Goal: Task Accomplishment & Management: Manage account settings

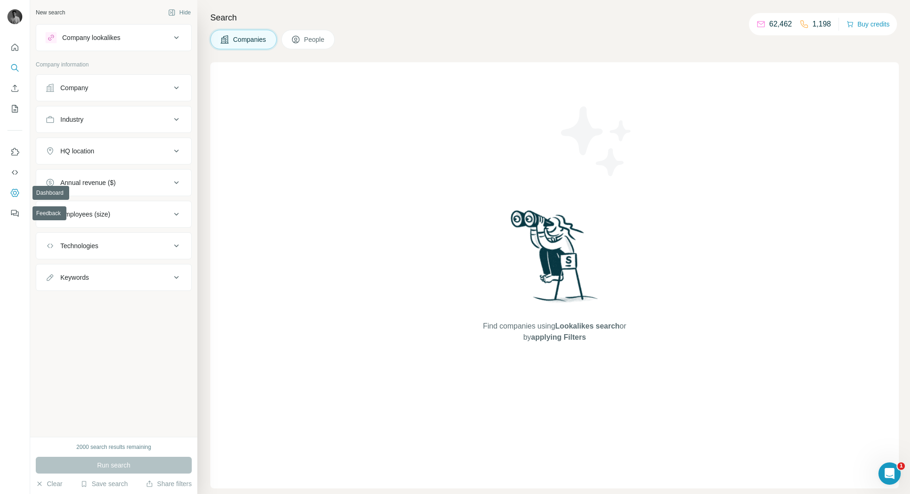
click at [12, 191] on icon "Dashboard" at bounding box center [14, 192] width 9 height 9
click at [16, 106] on icon "My lists" at bounding box center [14, 108] width 9 height 9
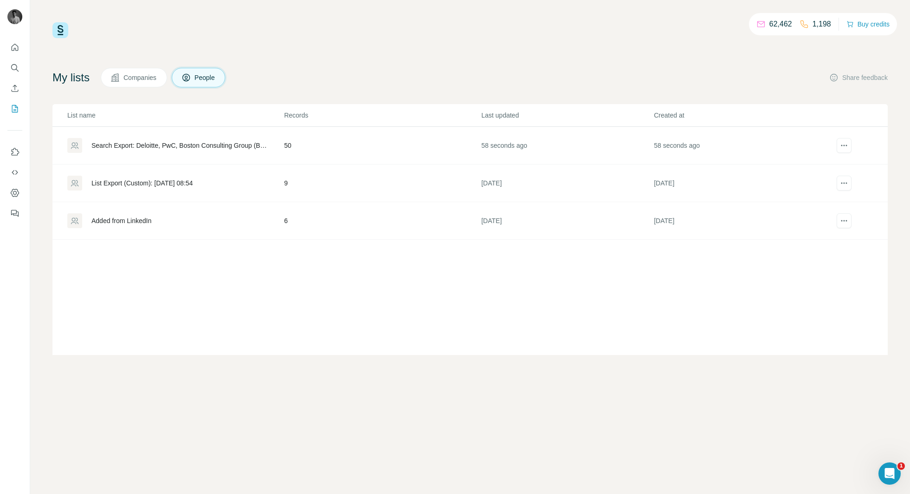
click at [125, 143] on div "Search Export: Deloitte, PwC, Boston Consulting Group (BCG), Aon, KPMG UK, PwC …" at bounding box center [180, 145] width 177 height 9
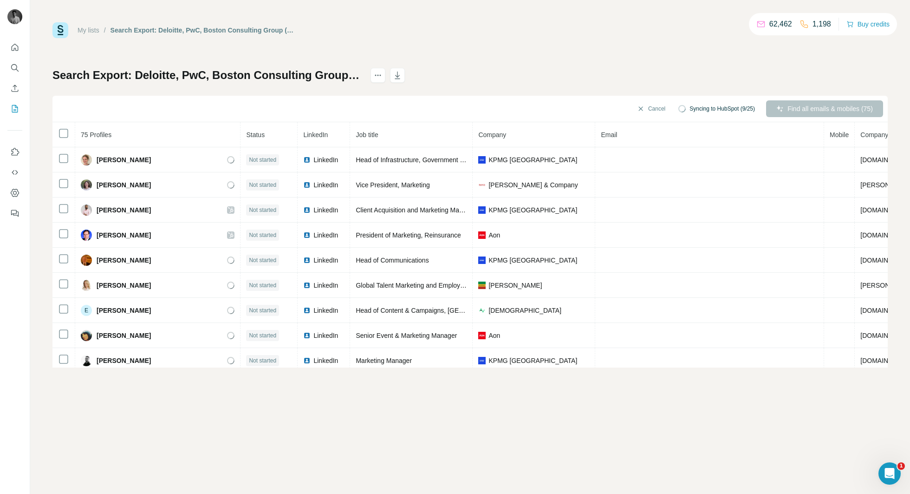
click at [485, 72] on div "Search Export: Deloitte, PwC, Boston Consulting Group (BCG), Aon, KPMG UK, PwC …" at bounding box center [470, 218] width 836 height 300
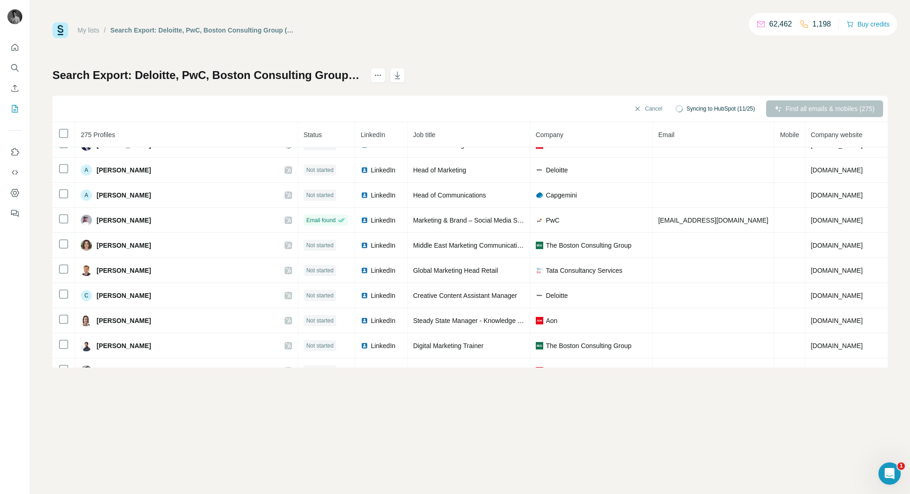
scroll to position [609, 0]
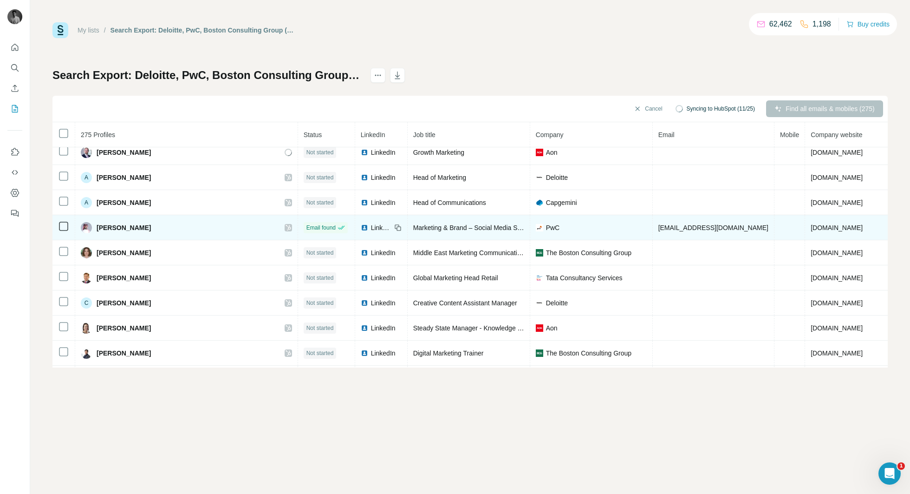
click at [338, 227] on icon at bounding box center [341, 227] width 7 height 7
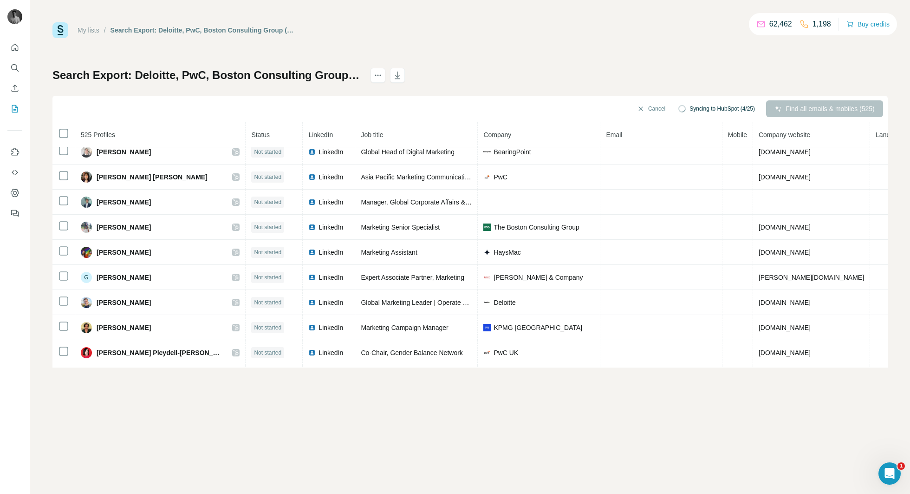
scroll to position [1586, 0]
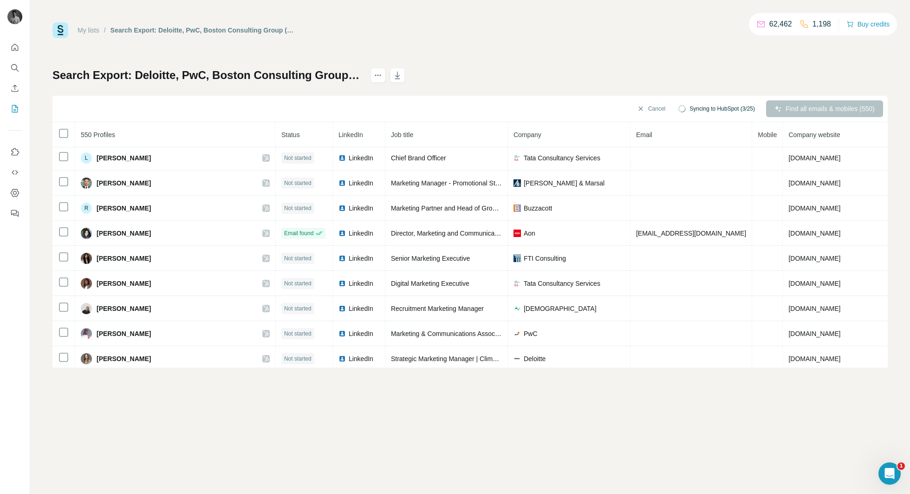
scroll to position [4248, 0]
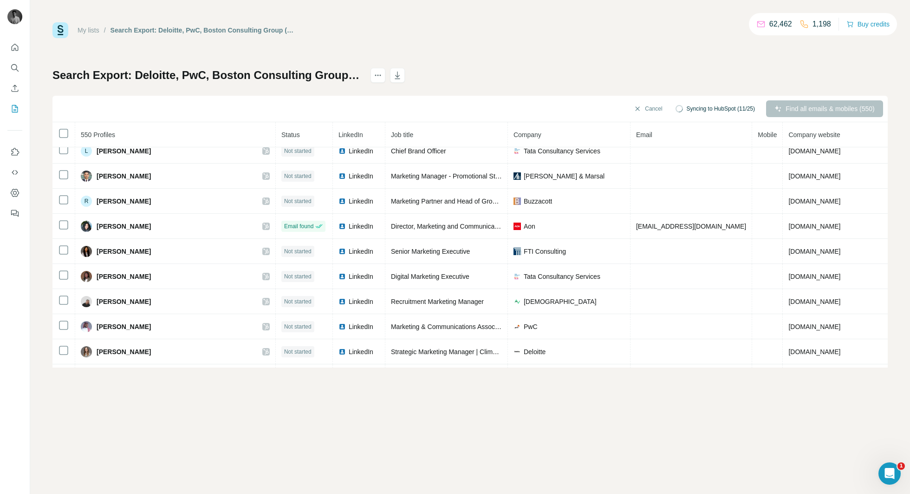
click at [381, 403] on div "My lists / Search Export: Deloitte, PwC, Boston Consulting Group (BCG), Aon, KP…" at bounding box center [470, 247] width 880 height 494
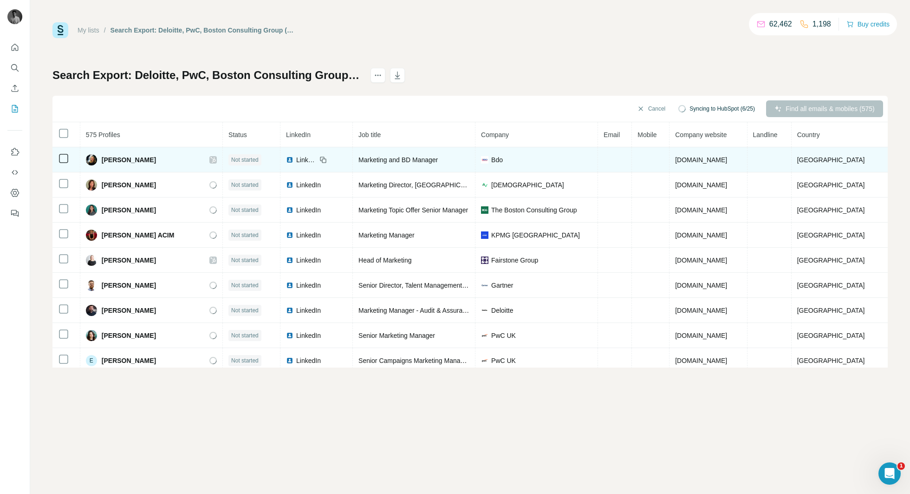
click at [215, 159] on icon at bounding box center [213, 160] width 5 height 6
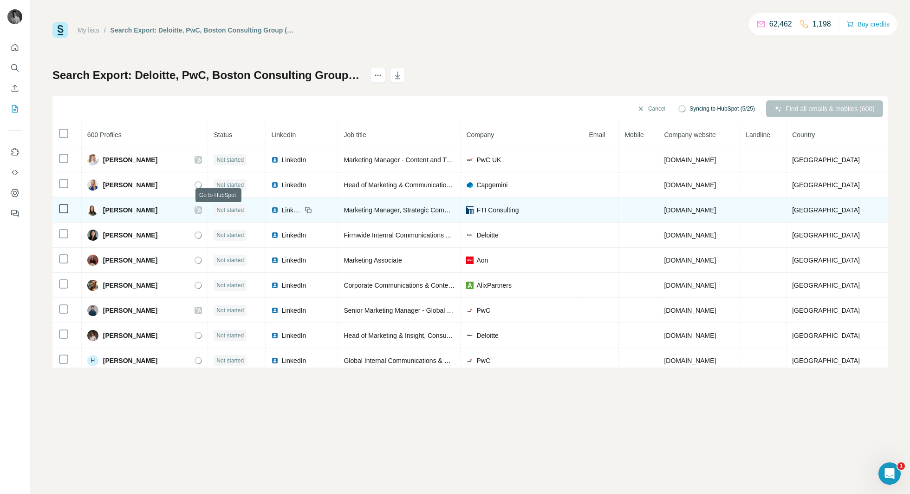
click at [201, 211] on icon at bounding box center [198, 210] width 5 height 6
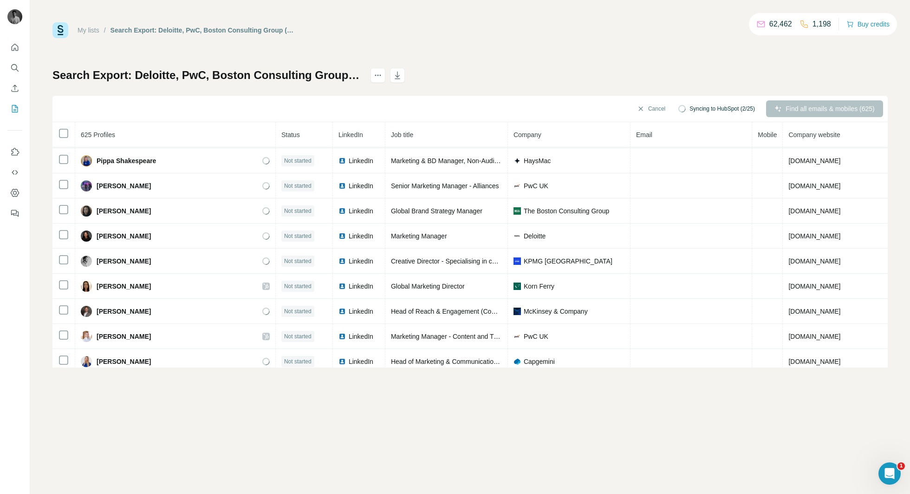
scroll to position [58, 0]
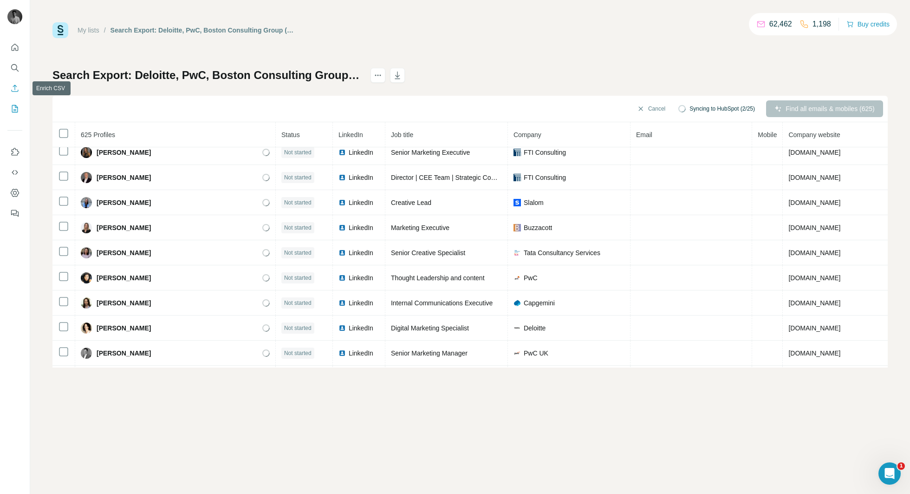
click at [16, 87] on icon "Enrich CSV" at bounding box center [14, 88] width 9 height 9
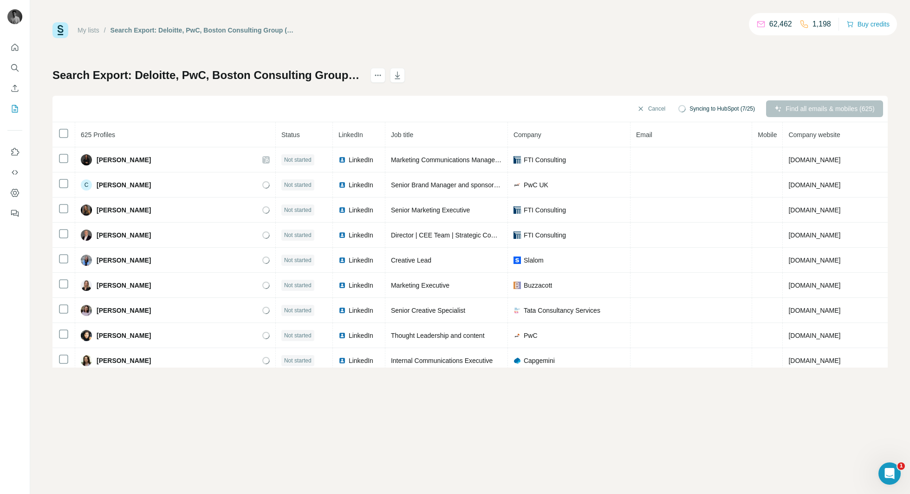
click at [345, 397] on div "My lists / Search Export: Deloitte, PwC, Boston Consulting Group (BCG), Aon, KP…" at bounding box center [470, 247] width 880 height 494
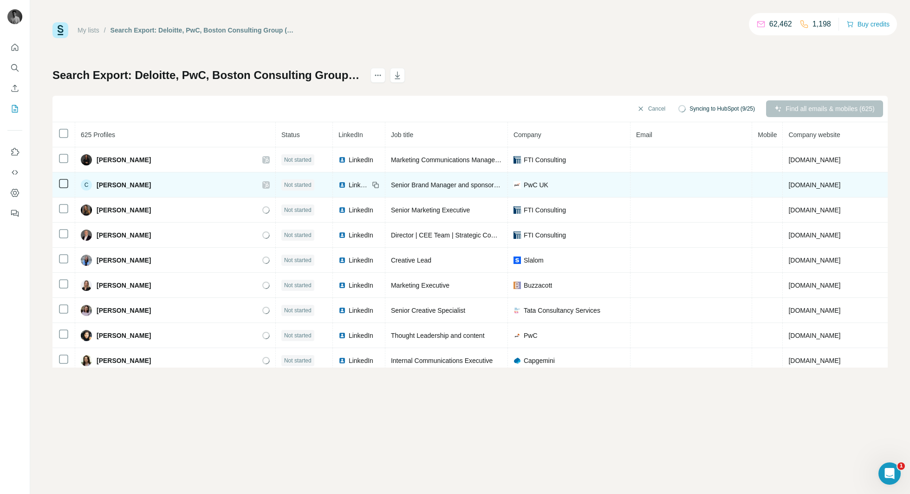
click at [263, 184] on icon at bounding box center [266, 184] width 6 height 7
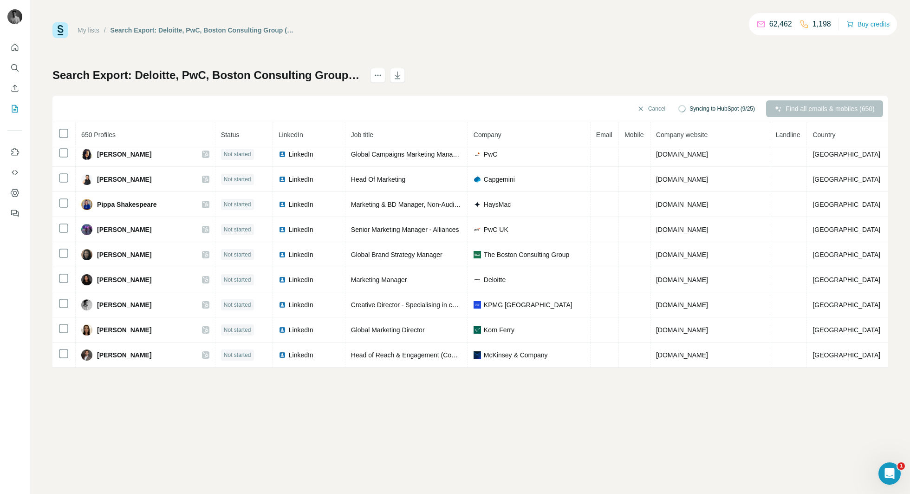
scroll to position [1285, 0]
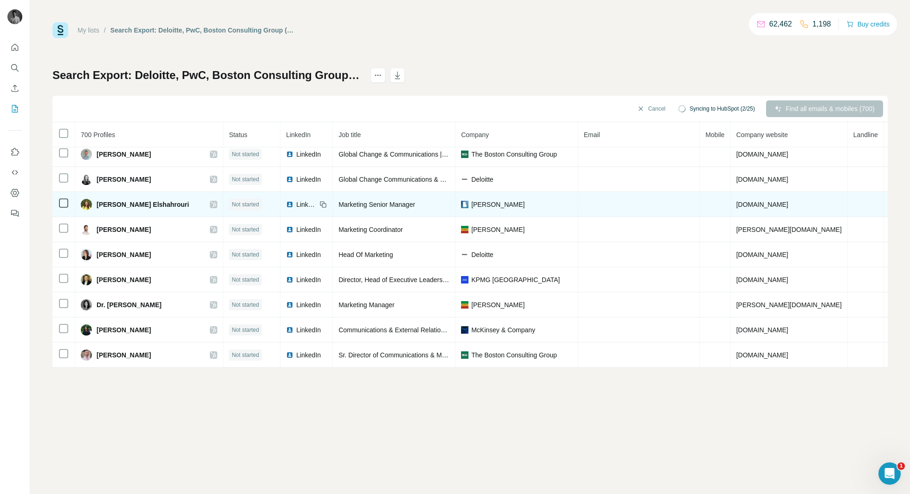
click at [458, 55] on div "My lists / Search Export: Deloitte, PwC, Boston Consulting Group (BCG), Aon, KP…" at bounding box center [470, 194] width 836 height 345
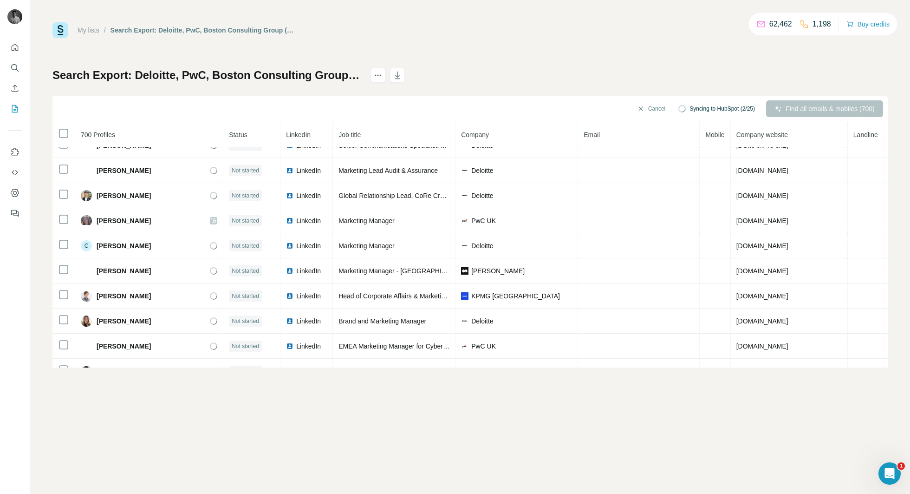
scroll to position [0, 0]
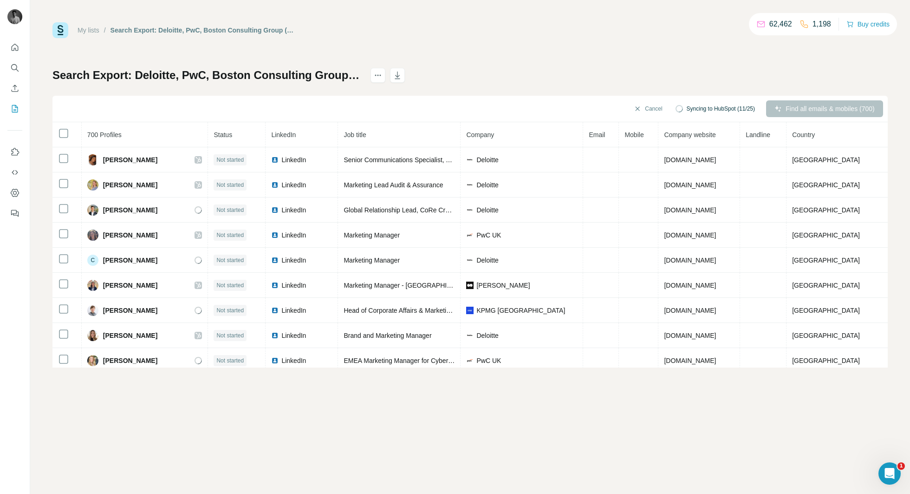
click at [402, 110] on div "Cancel Syncing to HubSpot (11/25) Find all emails & mobiles (700)" at bounding box center [470, 109] width 836 height 26
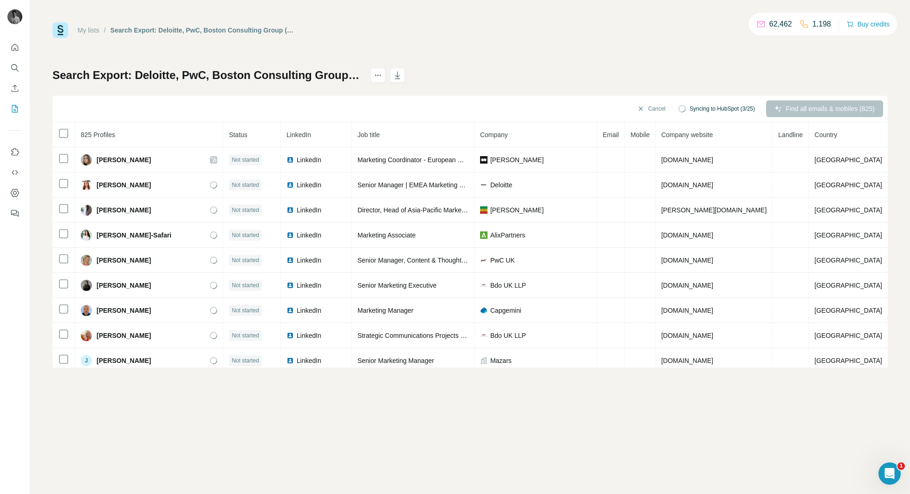
click at [537, 79] on div "Search Export: Deloitte, PwC, Boston Consulting Group (BCG), Aon, KPMG UK, PwC …" at bounding box center [470, 218] width 836 height 300
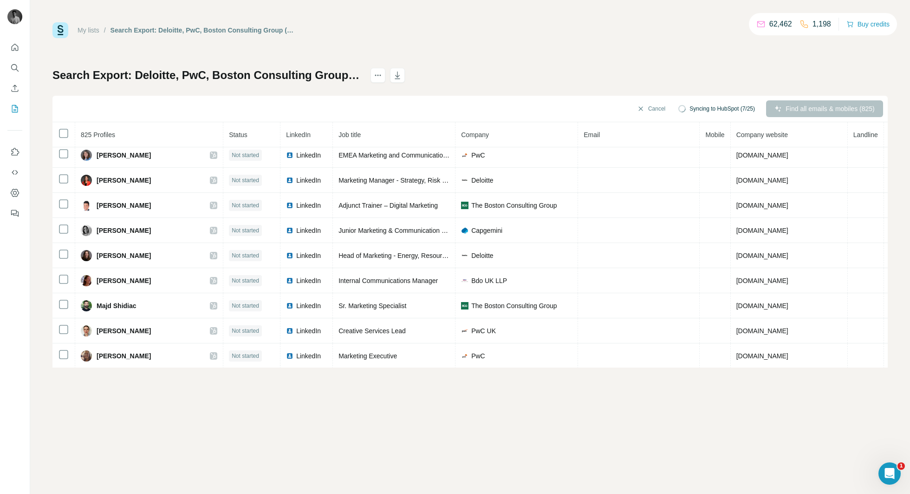
scroll to position [4025, 0]
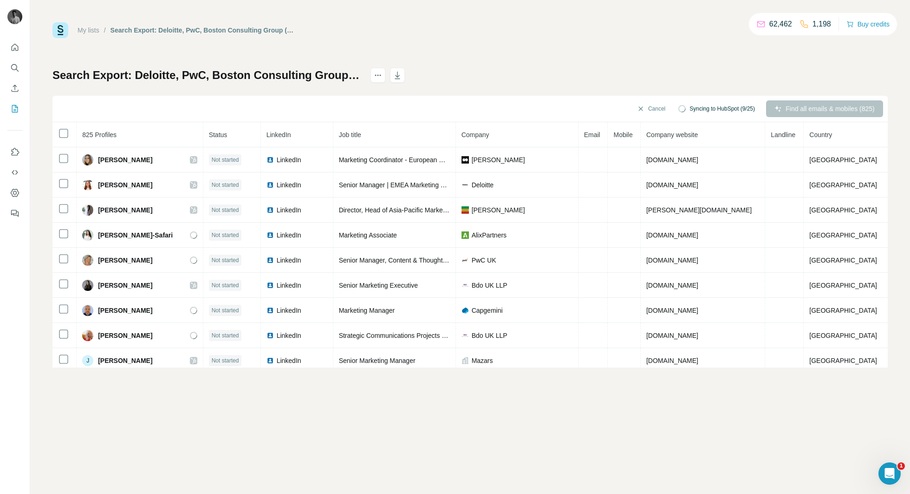
click at [526, 418] on div "My lists / Search Export: Deloitte, PwC, Boston Consulting Group (BCG), Aon, KP…" at bounding box center [470, 247] width 880 height 494
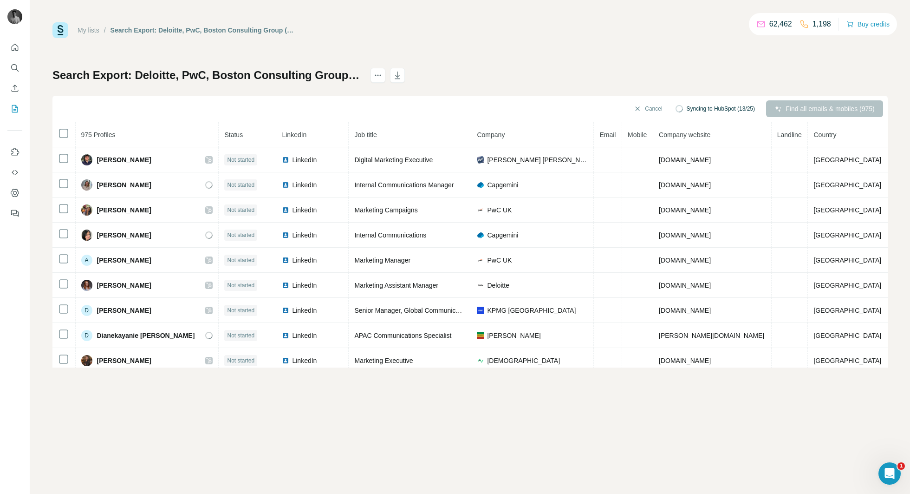
click at [226, 445] on div "My lists / Search Export: Deloitte, PwC, Boston Consulting Group (BCG), Aon, KP…" at bounding box center [470, 247] width 880 height 494
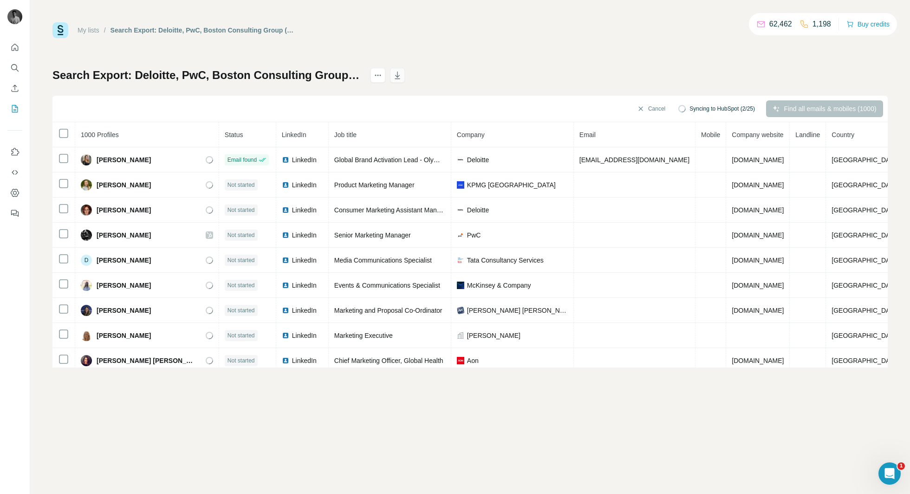
click at [402, 74] on icon "button" at bounding box center [397, 75] width 9 height 9
click at [355, 411] on div "My lists / Search Export: Deloitte, PwC, Boston Consulting Group (BCG), Aon, KP…" at bounding box center [470, 247] width 880 height 494
click at [657, 51] on div "My lists / Search Export: Deloitte, PwC, Boston Consulting Group (BCG), Aon, KP…" at bounding box center [470, 194] width 836 height 345
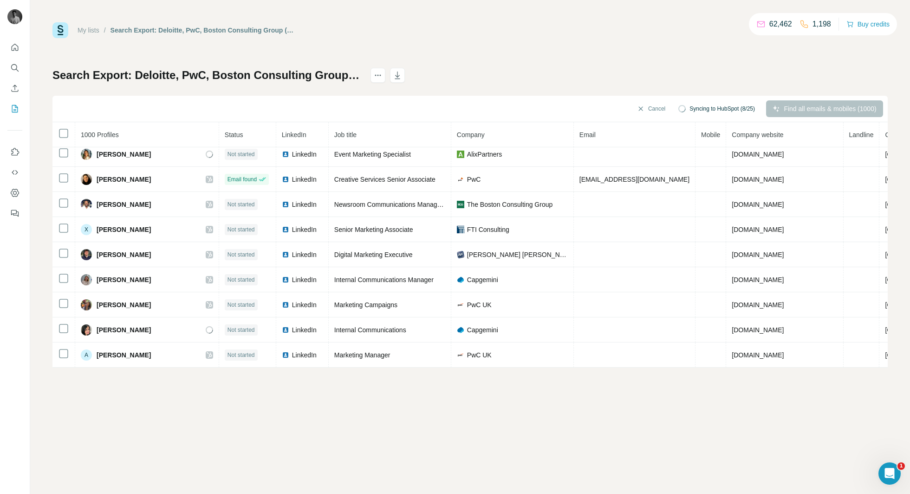
scroll to position [783, 0]
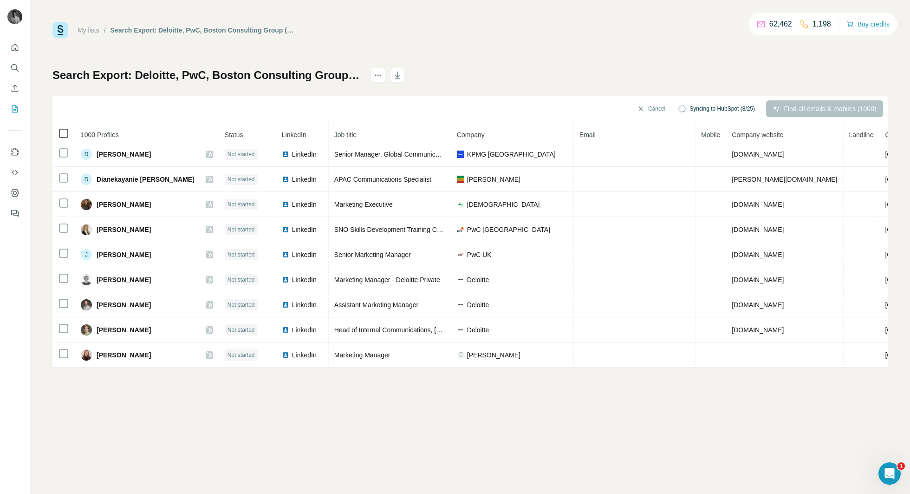
click at [69, 136] on icon at bounding box center [63, 133] width 11 height 11
click at [402, 73] on icon "button" at bounding box center [397, 75] width 9 height 9
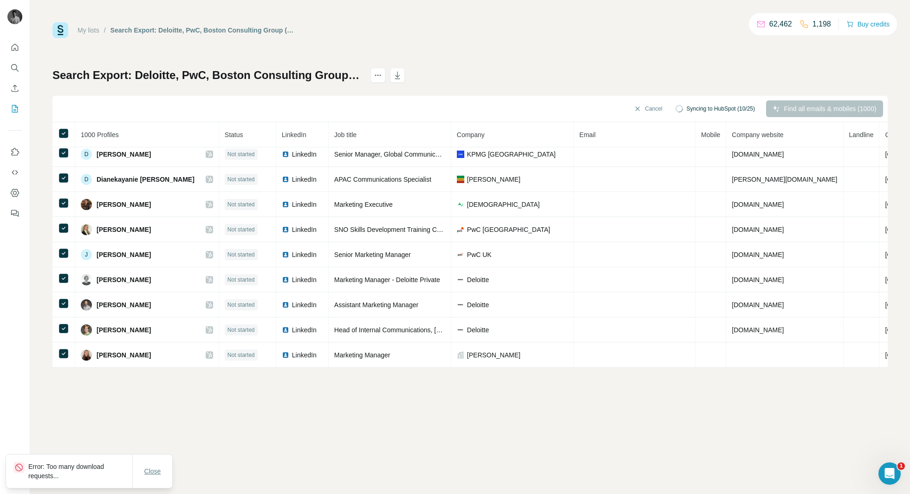
click at [147, 471] on span "Close" at bounding box center [152, 470] width 17 height 9
click at [282, 417] on div "My lists / Search Export: Deloitte, PwC, Boston Consulting Group (BCG), Aon, KP…" at bounding box center [470, 247] width 880 height 494
click at [618, 80] on div "Search Export: Deloitte, PwC, Boston Consulting Group (BCG), Aon, KPMG UK, PwC …" at bounding box center [470, 218] width 836 height 300
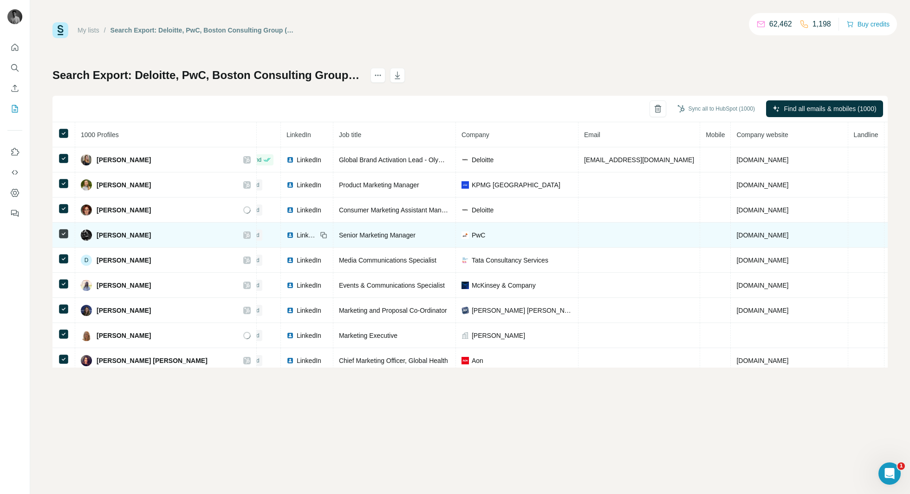
scroll to position [0, 0]
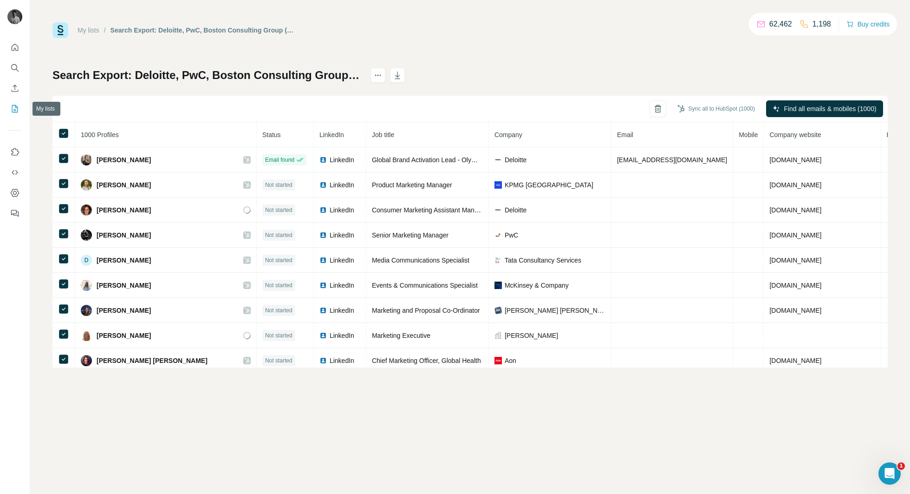
click at [12, 92] on icon "Enrich CSV" at bounding box center [14, 88] width 9 height 9
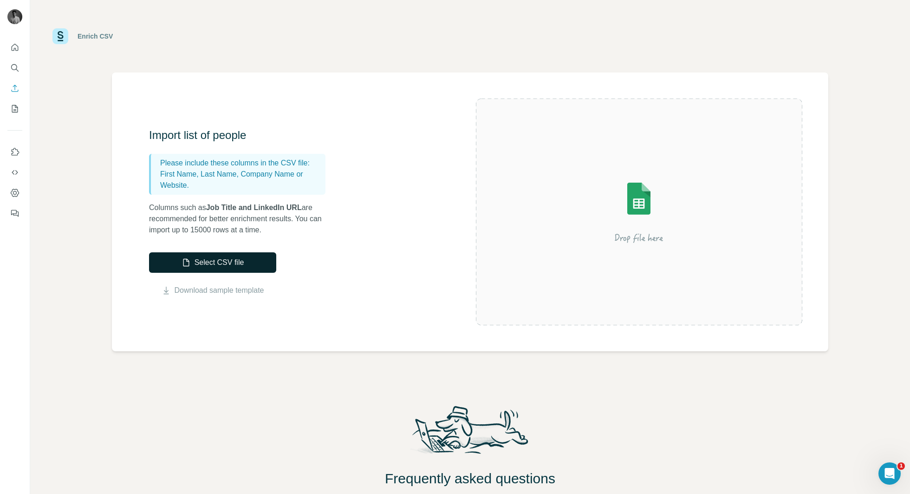
click at [196, 264] on button "Select CSV file" at bounding box center [212, 262] width 127 height 20
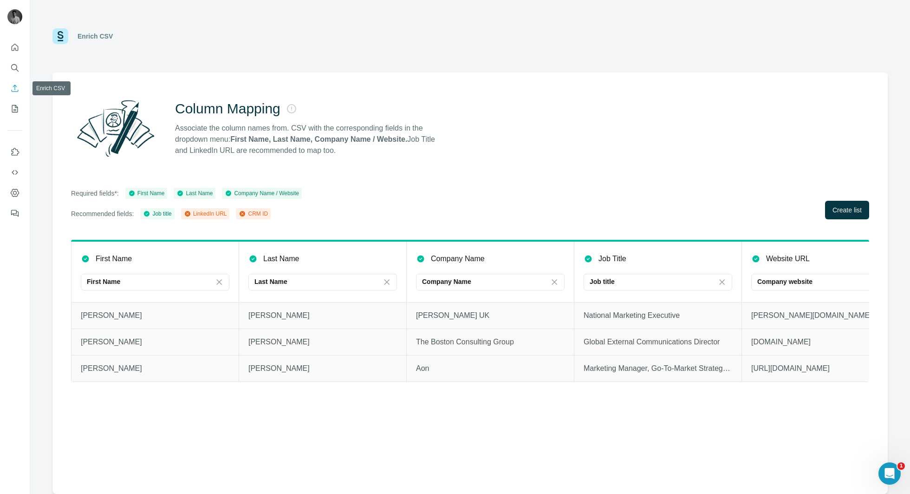
click at [15, 87] on icon "Enrich CSV" at bounding box center [14, 88] width 9 height 9
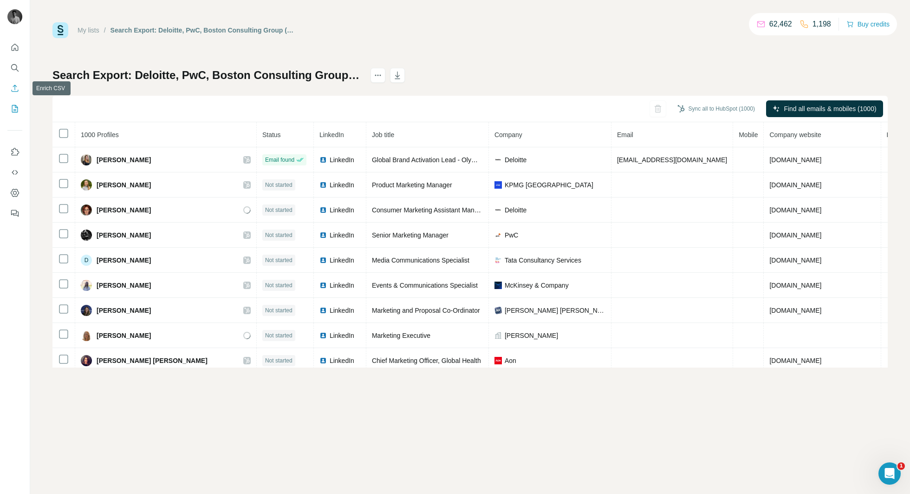
click at [12, 85] on icon "Enrich CSV" at bounding box center [14, 88] width 9 height 9
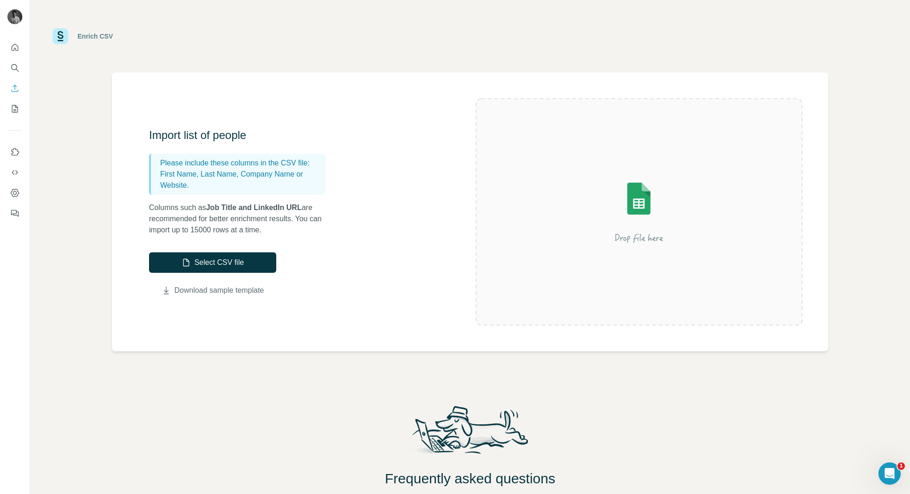
click at [222, 291] on link "Download sample template" at bounding box center [220, 290] width 90 height 11
click at [216, 263] on button "Select CSV file" at bounding box center [212, 262] width 127 height 20
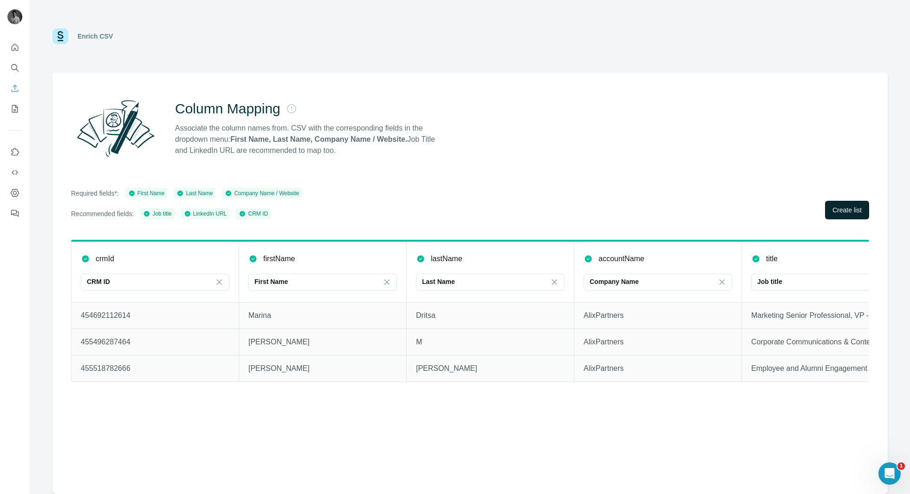
click at [840, 209] on span "Create list" at bounding box center [847, 209] width 29 height 9
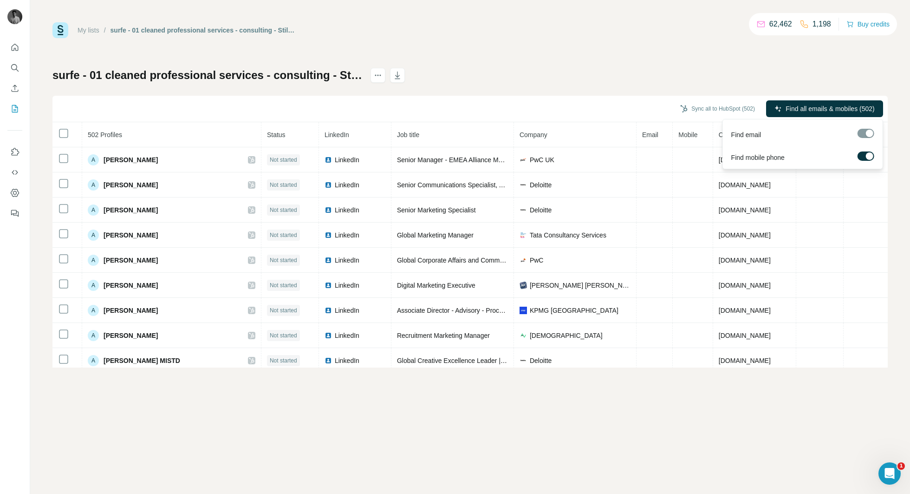
click at [864, 154] on label at bounding box center [866, 155] width 17 height 9
click at [833, 106] on span "Find all emails (502)" at bounding box center [846, 108] width 59 height 9
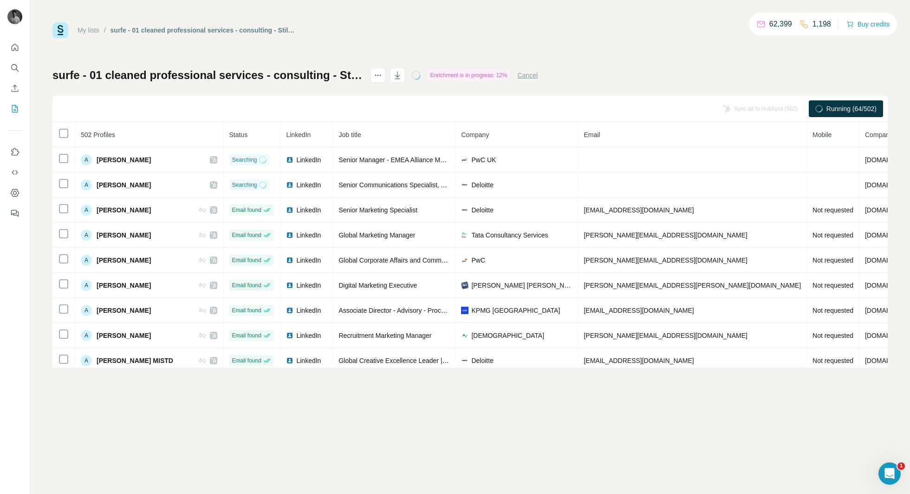
click at [349, 434] on div "My lists / surfe - 01 cleaned professional services - consulting - Still refini…" at bounding box center [470, 247] width 880 height 494
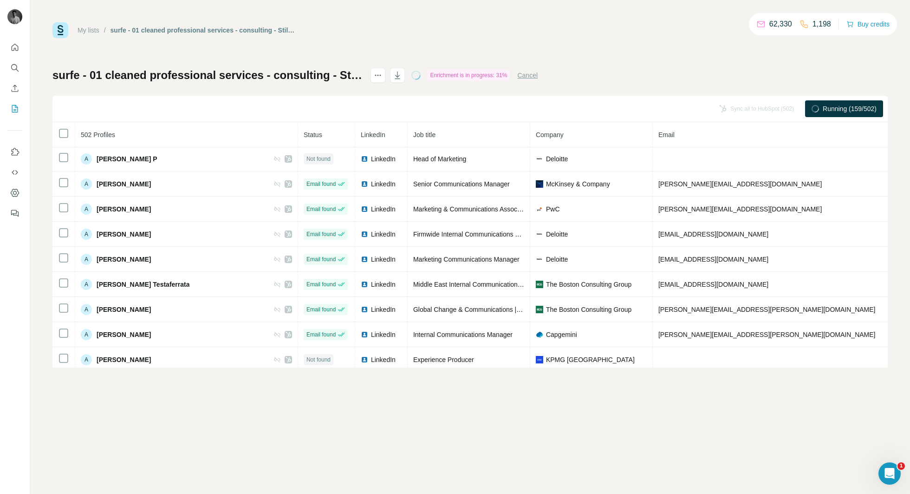
scroll to position [317, 0]
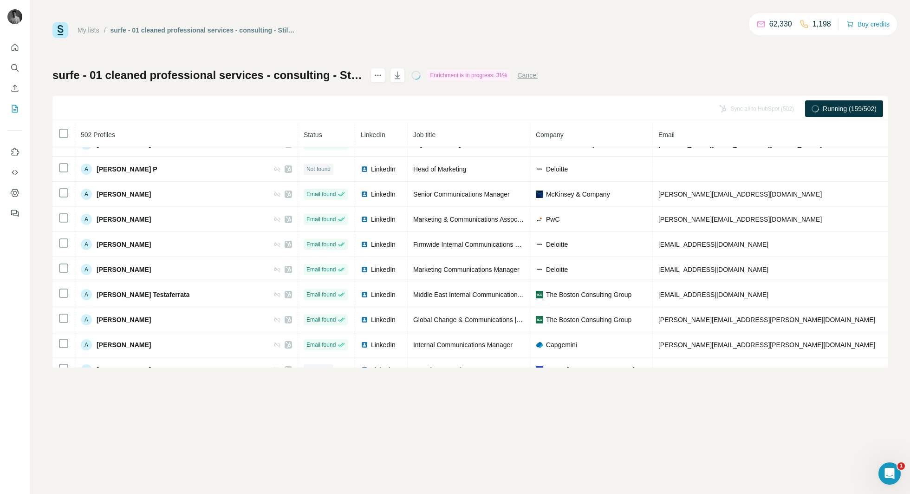
click at [594, 43] on div "My lists / surfe - 01 cleaned professional services - consulting - Still refini…" at bounding box center [470, 194] width 836 height 345
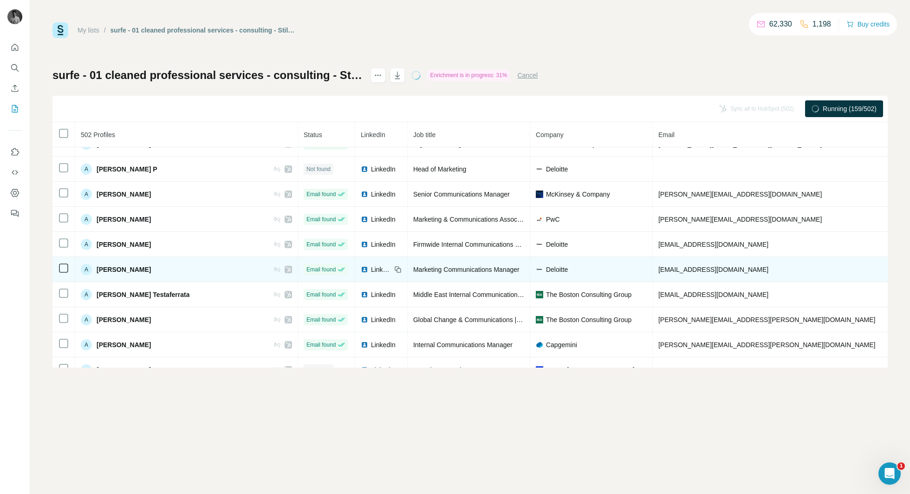
scroll to position [0, 0]
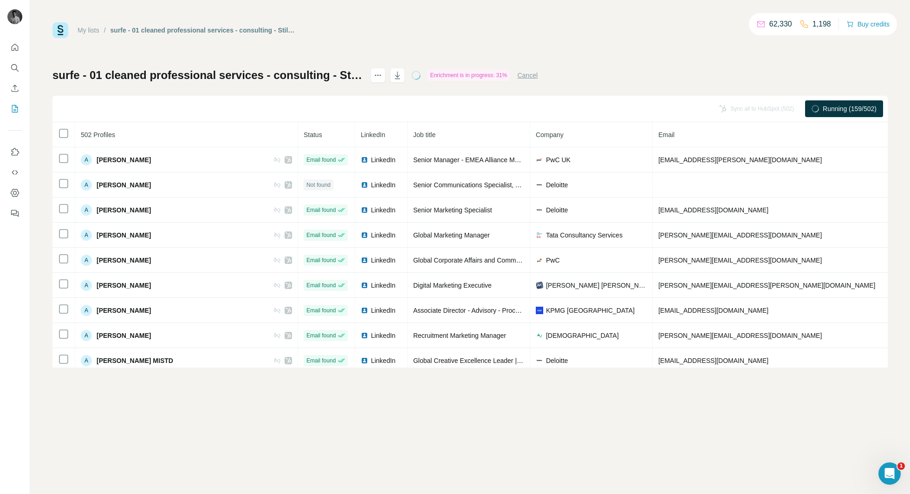
click at [303, 110] on div "Sync all to HubSpot (502) Running (159/502)" at bounding box center [470, 109] width 836 height 26
click at [256, 50] on div "My lists / surfe - 01 cleaned professional services - consulting - Still refini…" at bounding box center [470, 194] width 836 height 345
click at [40, 206] on div "My lists / surfe - 01 cleaned professional services - consulting - Still refini…" at bounding box center [470, 247] width 880 height 494
click at [634, 42] on div "My lists / surfe - 01 cleaned professional services - consulting - Still refini…" at bounding box center [470, 194] width 836 height 345
click at [735, 112] on button "Sync all to HubSpot (502)" at bounding box center [750, 109] width 88 height 14
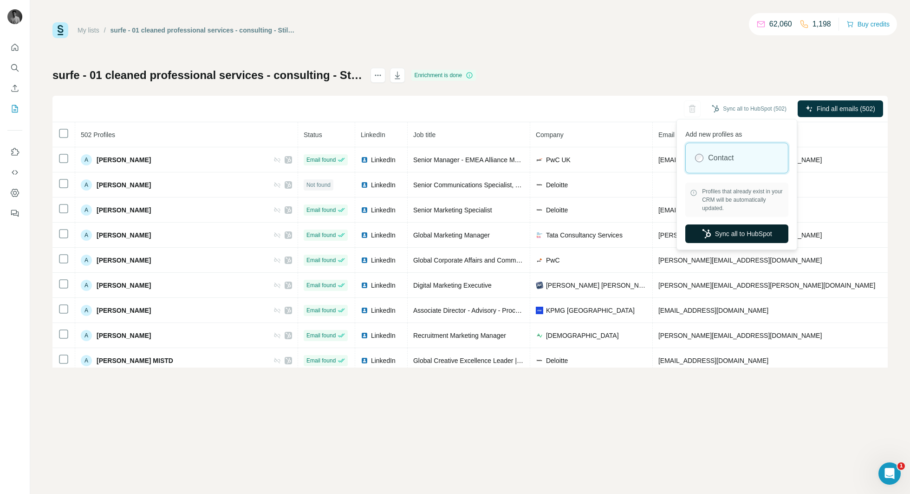
click at [714, 231] on button "Sync all to HubSpot" at bounding box center [737, 233] width 103 height 19
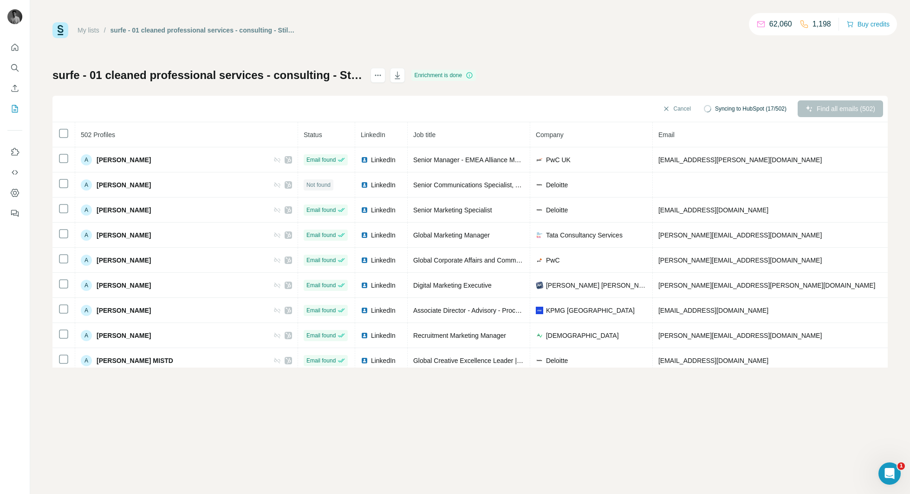
click at [602, 75] on div "surfe - 01 cleaned professional services - consulting - Still refining - surfe …" at bounding box center [470, 218] width 836 height 300
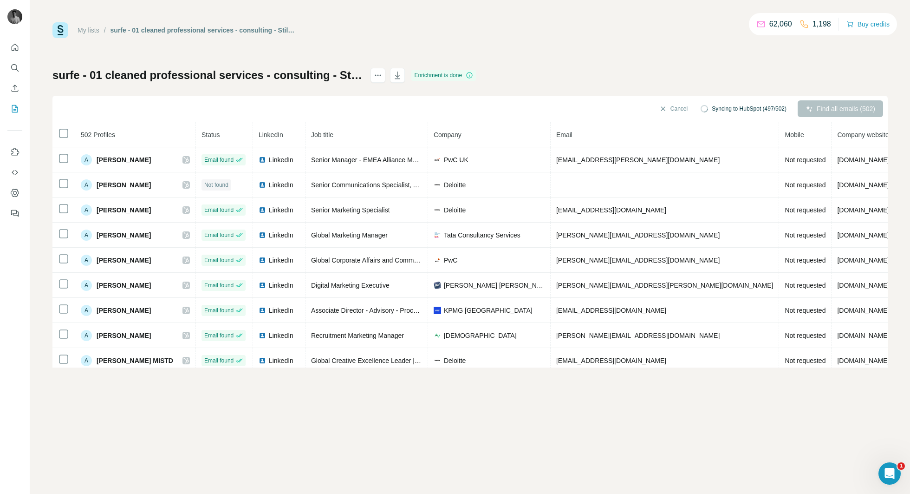
click at [439, 417] on div "My lists / surfe - 01 cleaned professional services - consulting - Still refini…" at bounding box center [470, 247] width 880 height 494
click at [240, 134] on th "Status" at bounding box center [224, 134] width 57 height 25
click at [386, 74] on button "actions" at bounding box center [378, 75] width 15 height 15
click at [371, 105] on div "Sync all to HubSpot (502) Find all emails (502)" at bounding box center [470, 109] width 836 height 26
